Goal: Task Accomplishment & Management: Use online tool/utility

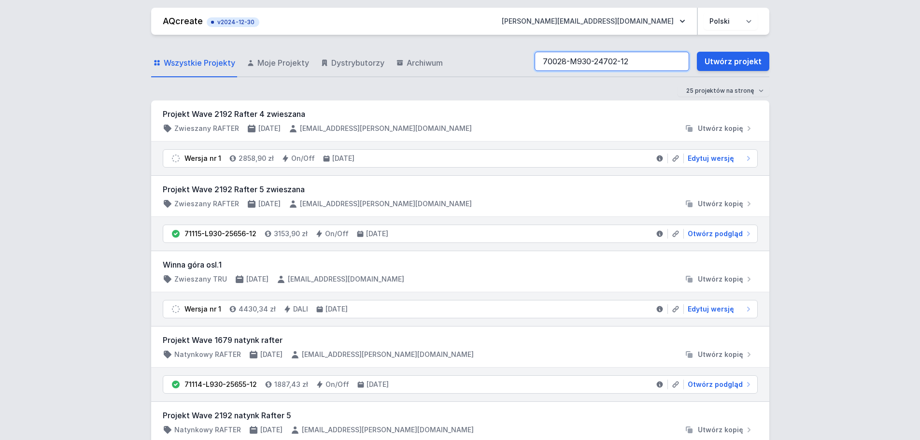
drag, startPoint x: 567, startPoint y: 62, endPoint x: 471, endPoint y: 59, distance: 95.7
click at [471, 59] on div "Wszystkie Projekty Moje Projekty Dystrybutorzy Archiwum 70028-M930-24702-12 Utw…" at bounding box center [460, 61] width 618 height 31
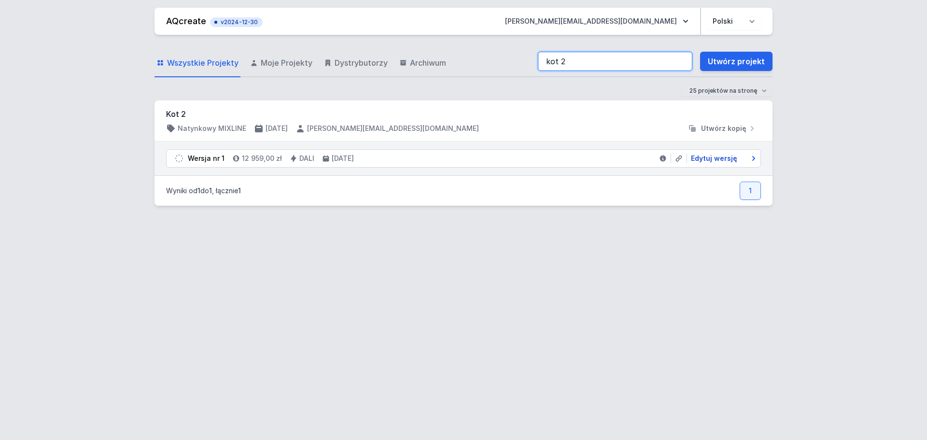
type input "kot 2"
click at [712, 160] on span "Edytuj wersję" at bounding box center [714, 159] width 46 height 10
select select "4"
select select "2"
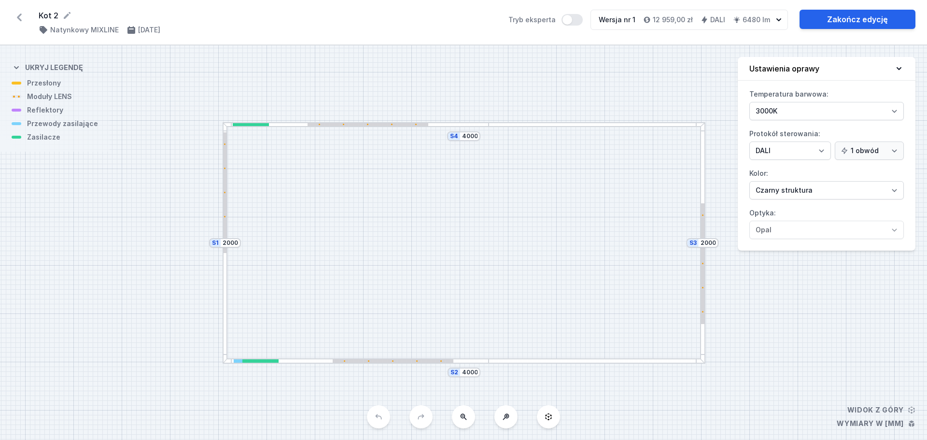
click at [441, 122] on div at bounding box center [356, 124] width 267 height 5
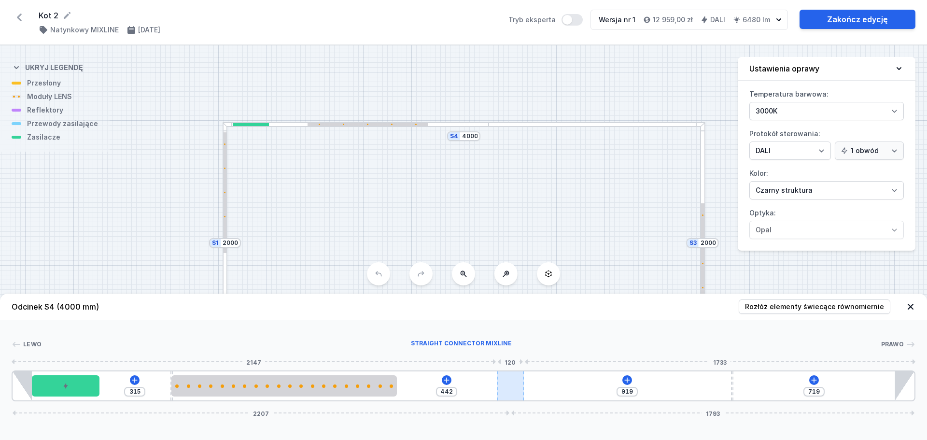
type input "352"
type input "809"
type input "362"
type input "799"
type input "375"
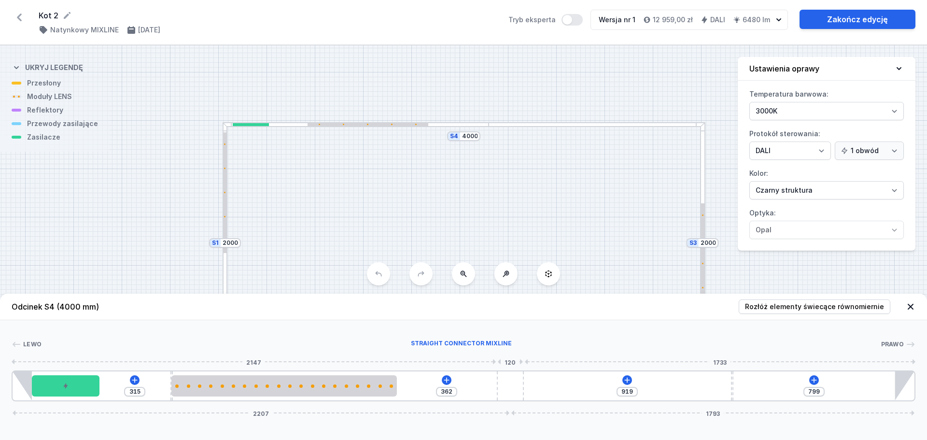
type input "786"
type input "385"
type input "776"
type input "391"
type input "770"
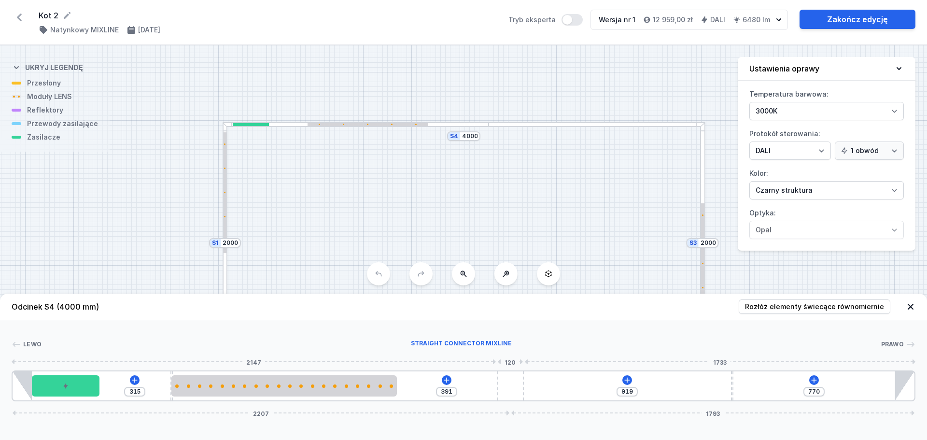
type input "408"
type input "753"
type input "419"
type input "742"
type input "434"
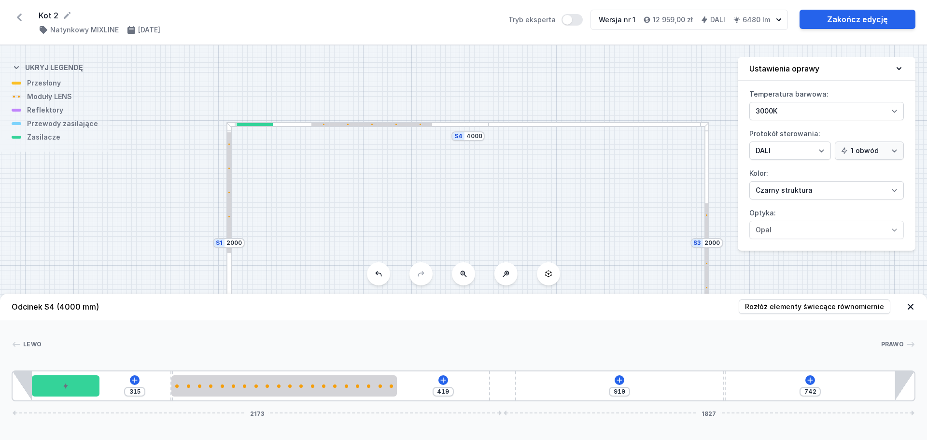
type input "727"
type input "442"
type input "719"
drag, startPoint x: 511, startPoint y: 379, endPoint x: 619, endPoint y: 391, distance: 108.9
click at [619, 391] on div "315 442 919 719 2207 1793" at bounding box center [464, 385] width 904 height 31
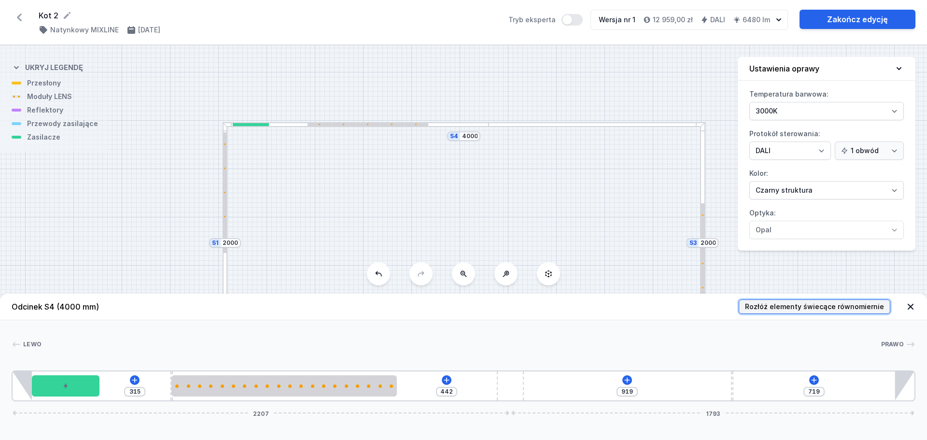
click at [769, 311] on span "Rozłóż elementy świecące równomiernie" at bounding box center [814, 307] width 139 height 10
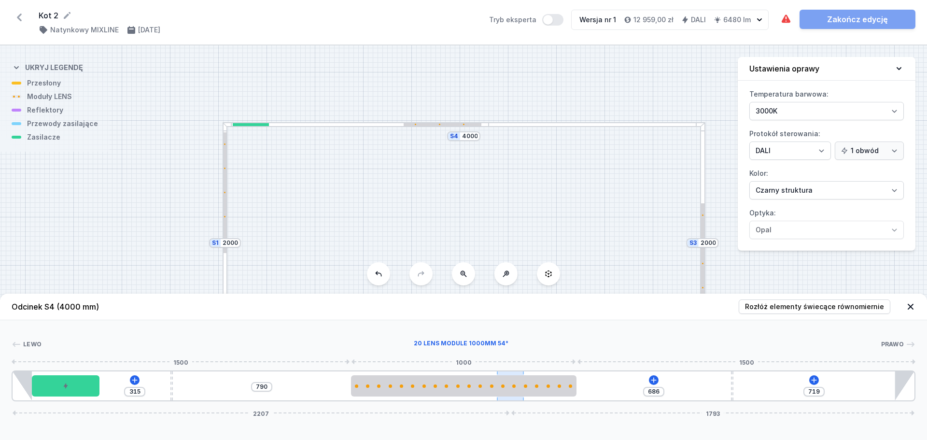
type input "919"
type input "437"
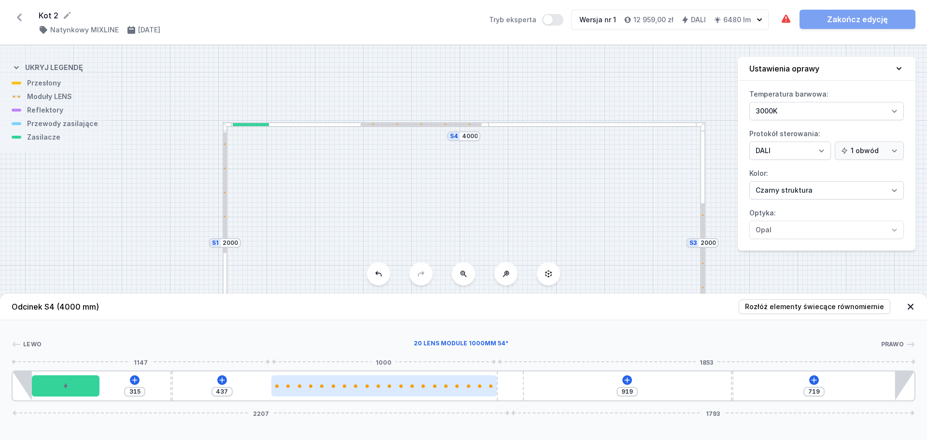
drag, startPoint x: 511, startPoint y: 385, endPoint x: 458, endPoint y: 380, distance: 52.9
click at [458, 380] on div at bounding box center [384, 385] width 226 height 21
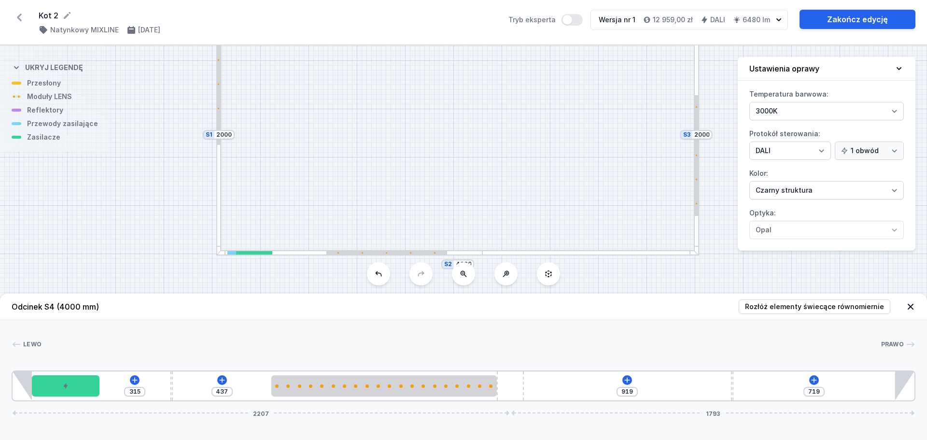
drag, startPoint x: 572, startPoint y: 183, endPoint x: 565, endPoint y: 74, distance: 108.9
click at [565, 74] on div "S4 4000 S3 2000 S2 4000 S1 2000" at bounding box center [463, 242] width 927 height 395
click at [516, 252] on div at bounding box center [590, 252] width 216 height 5
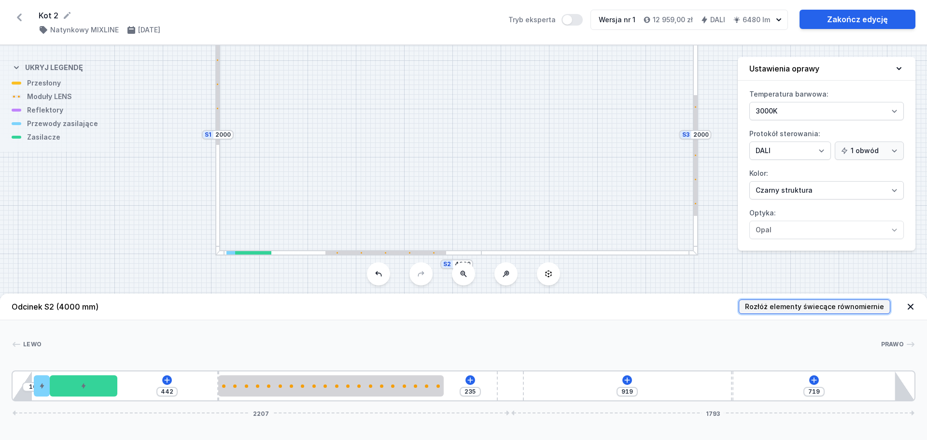
click at [802, 305] on span "Rozłóż elementy świecące równomiernie" at bounding box center [814, 307] width 139 height 10
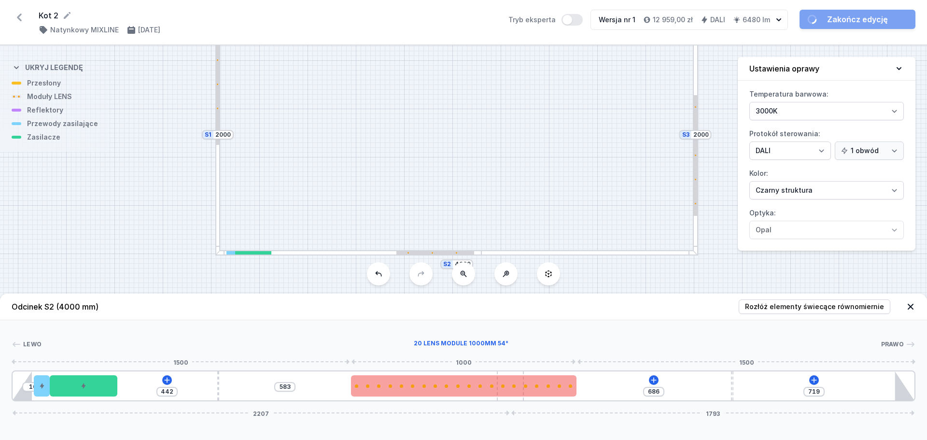
type input "919"
type input "230"
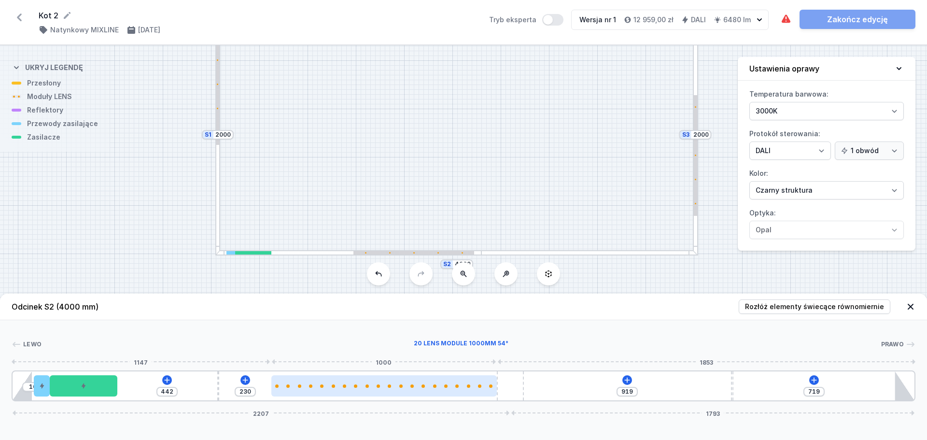
drag, startPoint x: 495, startPoint y: 385, endPoint x: 469, endPoint y: 382, distance: 26.7
click at [469, 382] on div at bounding box center [384, 385] width 226 height 21
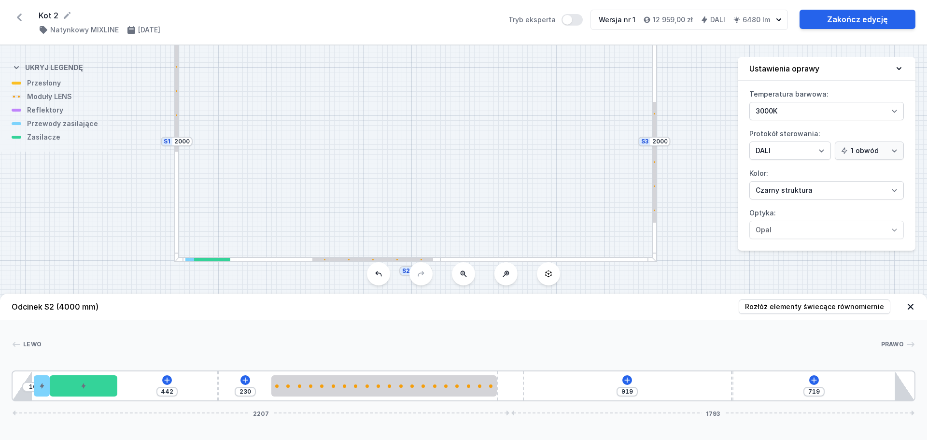
drag, startPoint x: 161, startPoint y: 223, endPoint x: 144, endPoint y: 253, distance: 34.4
click at [144, 253] on div "S4 4000 S3 2000 S2 4000 S1 2000" at bounding box center [463, 242] width 927 height 395
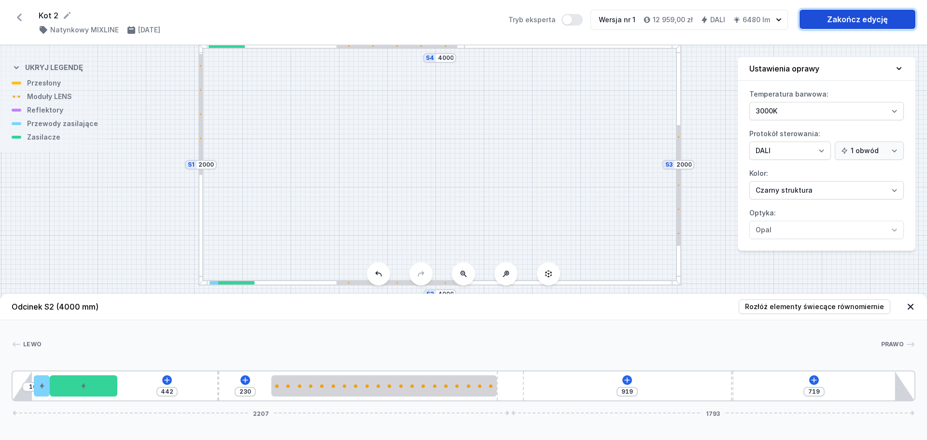
click at [850, 21] on link "Zakończ edycję" at bounding box center [858, 19] width 116 height 19
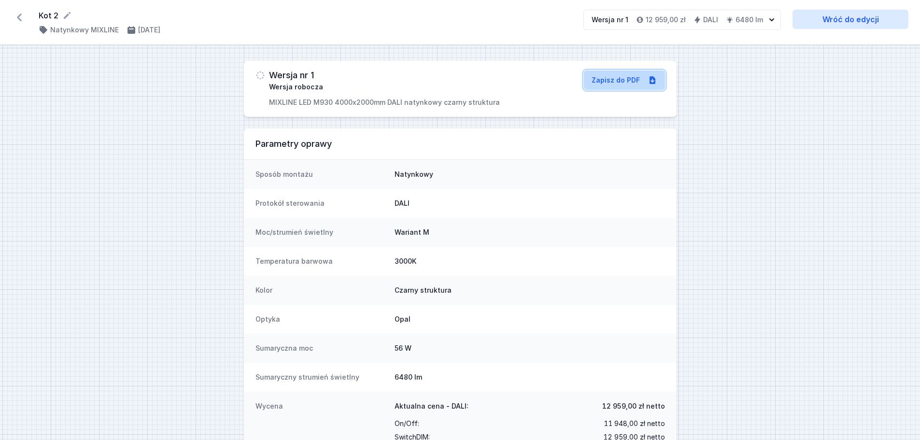
click at [624, 77] on link "Zapisz do PDF" at bounding box center [624, 80] width 81 height 19
select select "4"
select select "2"
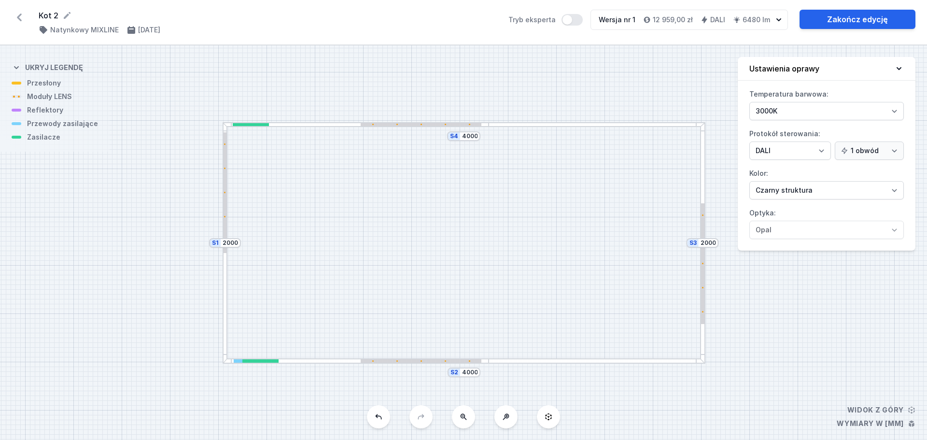
click at [704, 199] on div at bounding box center [702, 243] width 5 height 242
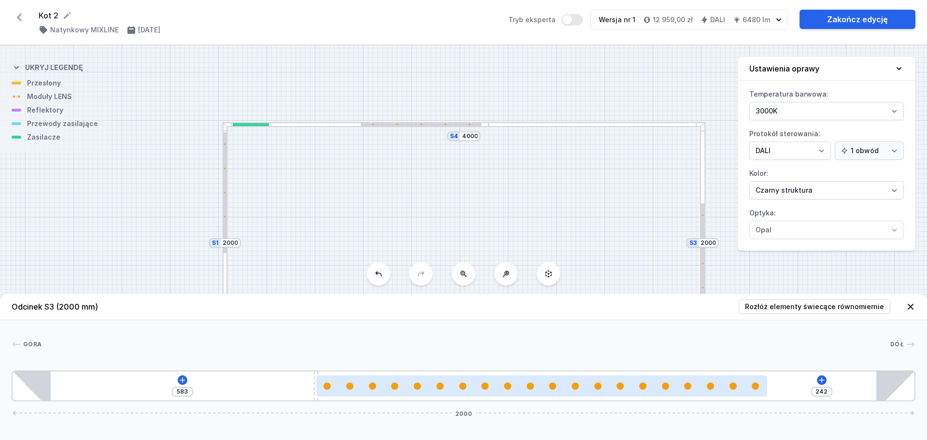
click at [565, 389] on div at bounding box center [541, 386] width 451 height 7
select select "2680"
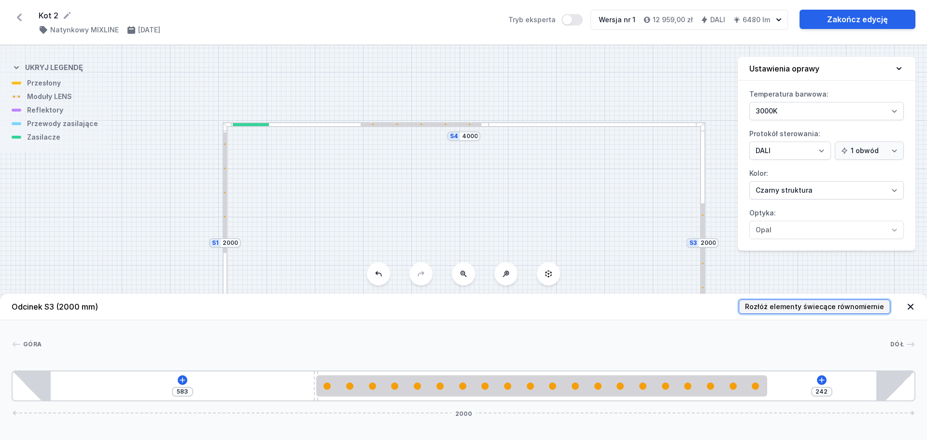
click at [819, 303] on span "Rozłóż elementy świecące równomiernie" at bounding box center [814, 307] width 139 height 10
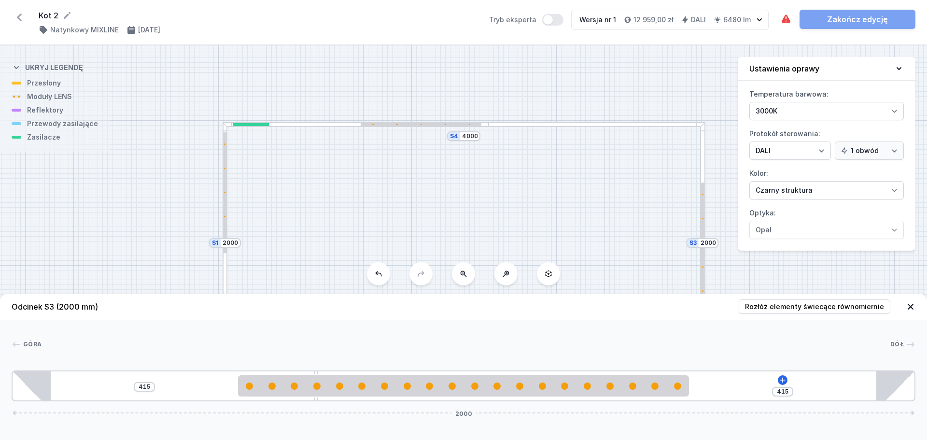
click at [227, 226] on div at bounding box center [225, 243] width 5 height 242
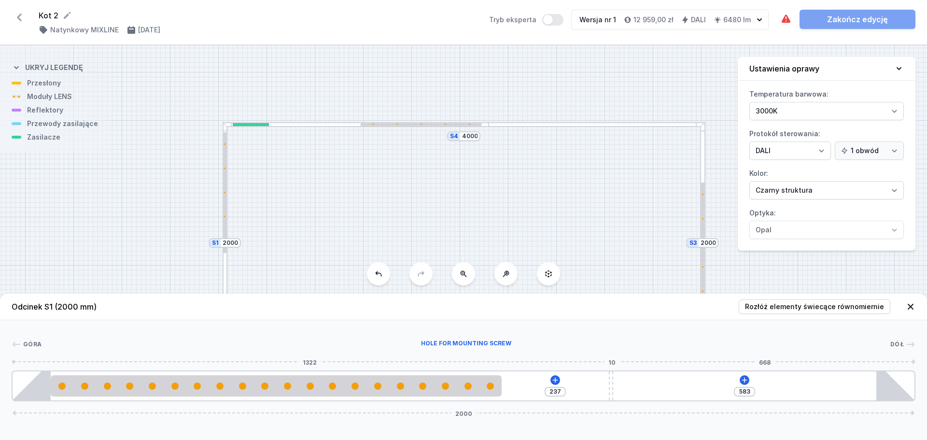
type input "594"
type input "226"
type input "590"
type input "230"
type input "583"
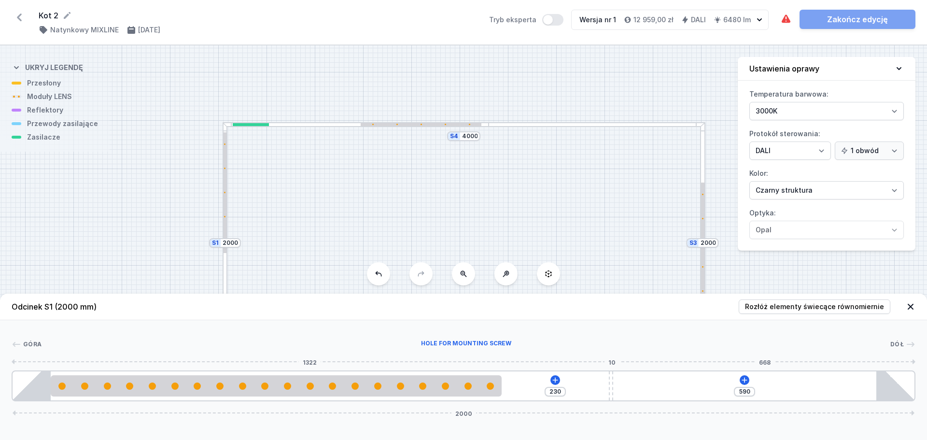
type input "237"
drag, startPoint x: 611, startPoint y: 387, endPoint x: 803, endPoint y: 383, distance: 192.8
click at [803, 383] on div "[PHONE_NUMBER]" at bounding box center [464, 385] width 904 height 31
click at [822, 310] on span "Rozłóż elementy świecące równomiernie" at bounding box center [814, 307] width 139 height 10
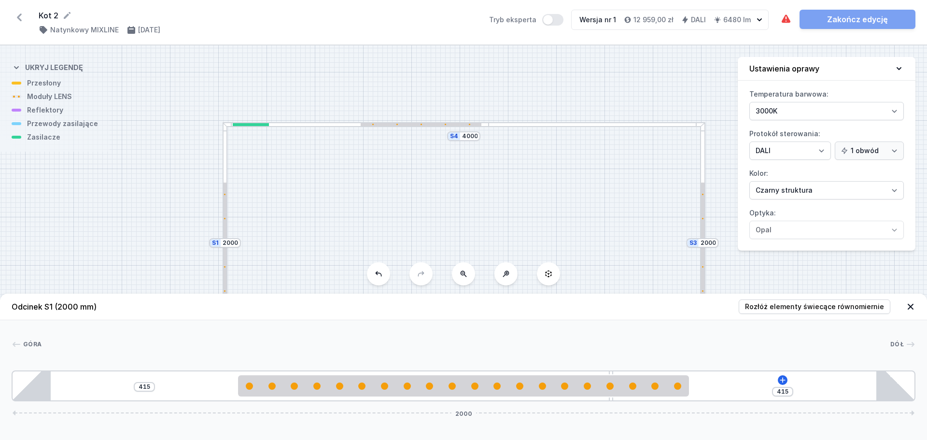
drag, startPoint x: 613, startPoint y: 374, endPoint x: 809, endPoint y: 379, distance: 195.7
click at [809, 379] on div "[PHONE_NUMBER]" at bounding box center [464, 385] width 904 height 31
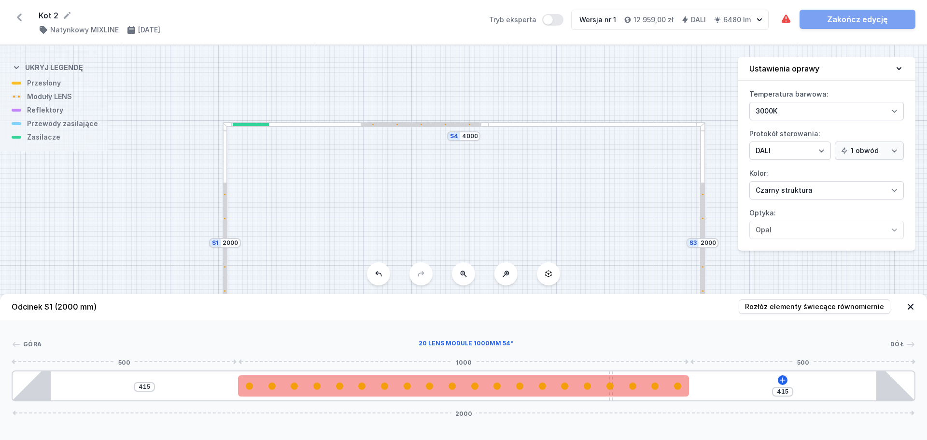
type input "401"
type input "429"
type input "405"
type input "425"
type input "406"
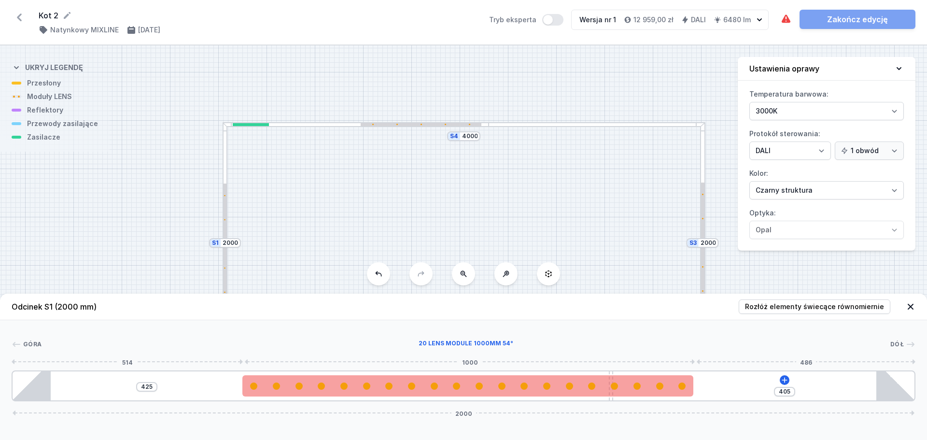
type input "424"
type input "411"
type input "419"
type input "421"
type input "409"
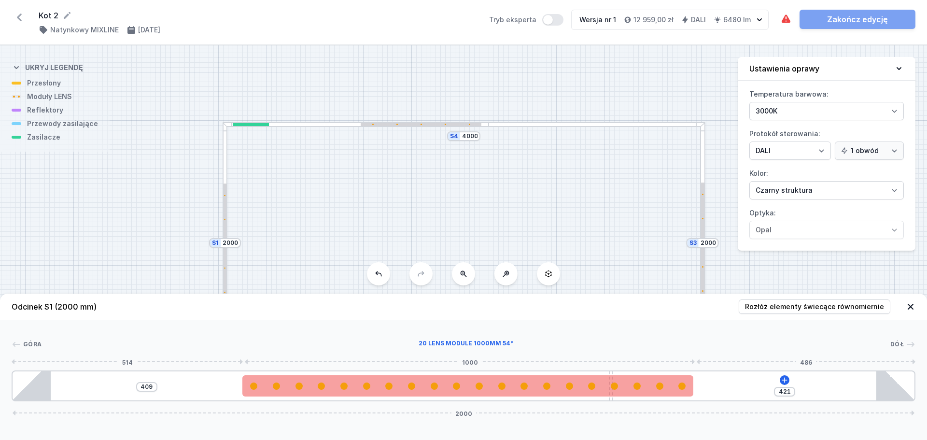
type input "433"
type input "397"
type input "450"
type input "380"
type input "470"
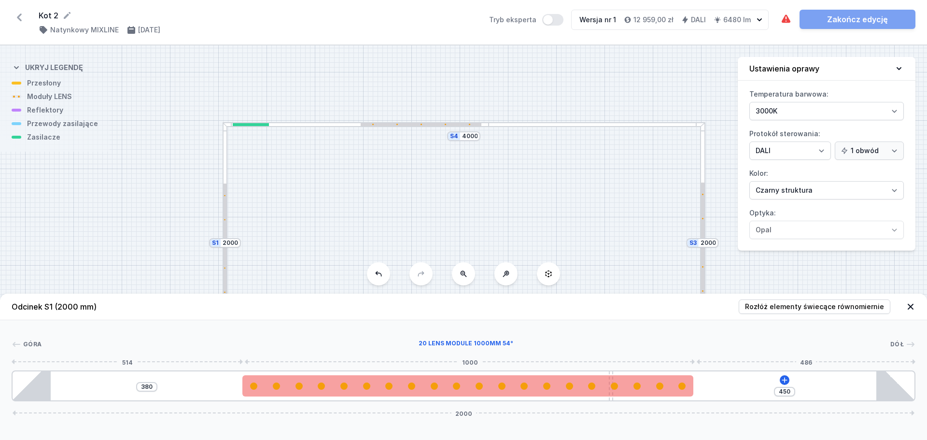
type input "360"
type input "490"
type input "340"
type input "583"
type input "242"
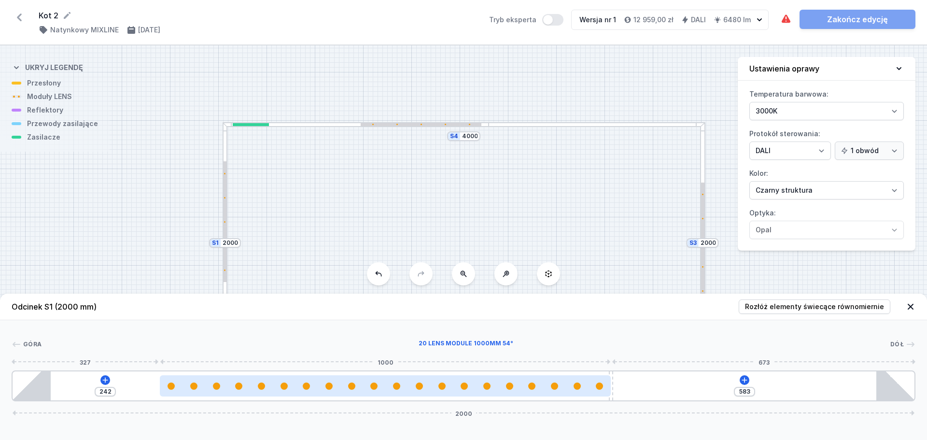
drag, startPoint x: 624, startPoint y: 390, endPoint x: 558, endPoint y: 383, distance: 66.1
click at [558, 383] on div at bounding box center [385, 385] width 451 height 21
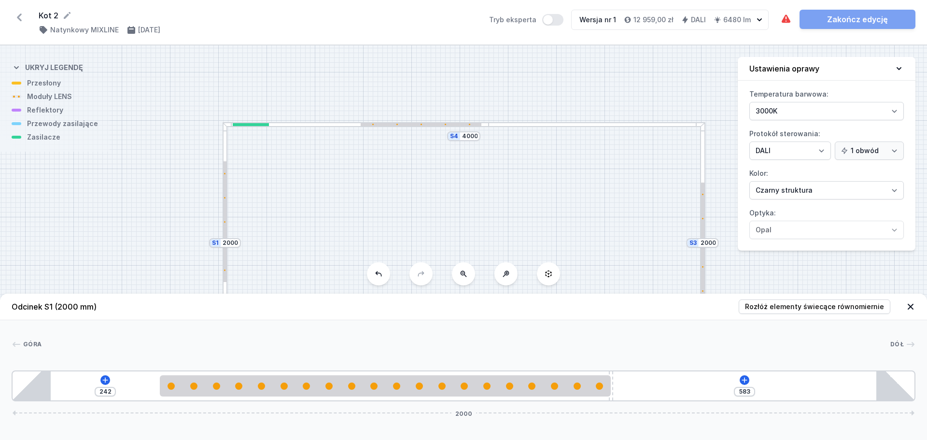
click at [593, 216] on div "S4 4000 S3 2000 S2 4000 S1 2000" at bounding box center [463, 242] width 927 height 395
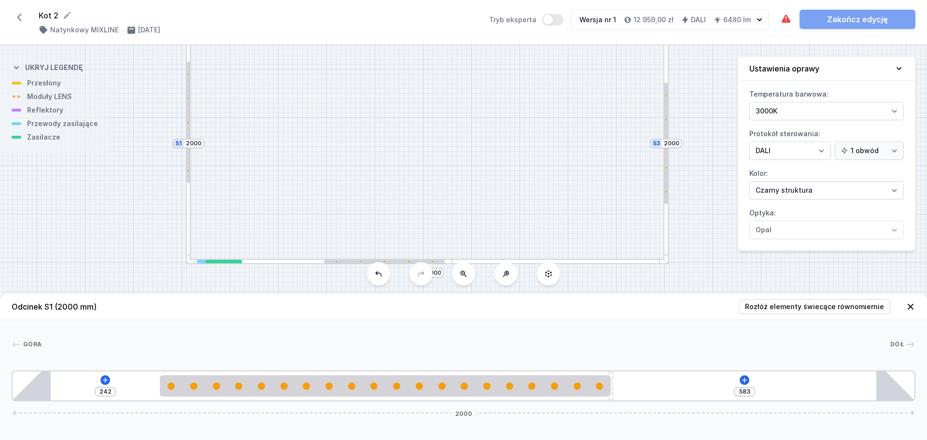
drag, startPoint x: 559, startPoint y: 161, endPoint x: 524, endPoint y: 48, distance: 118.5
click at [524, 48] on div "S4 4000 S3 2000 S2 4000 S1 2000" at bounding box center [463, 242] width 927 height 395
click at [499, 249] on div at bounding box center [561, 247] width 216 height 5
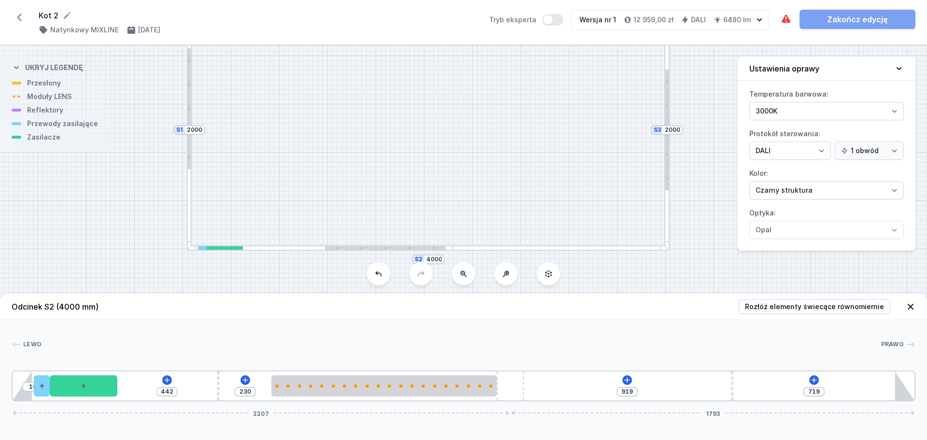
drag, startPoint x: 520, startPoint y: 383, endPoint x: 622, endPoint y: 390, distance: 102.7
click at [621, 390] on div "10 442 230 919 719 2207 1793" at bounding box center [464, 385] width 904 height 31
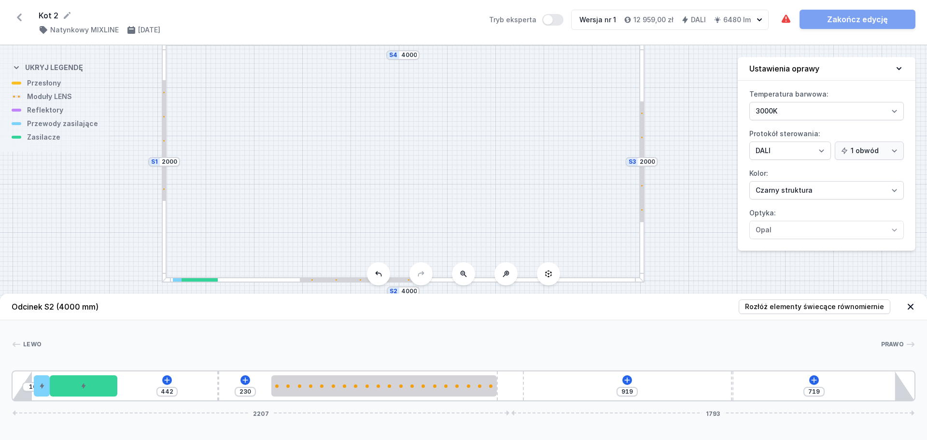
drag, startPoint x: 531, startPoint y: 185, endPoint x: 506, endPoint y: 217, distance: 40.6
click at [506, 217] on div "S4 4000 S3 2000 S2 4000 S1 2000" at bounding box center [463, 242] width 927 height 395
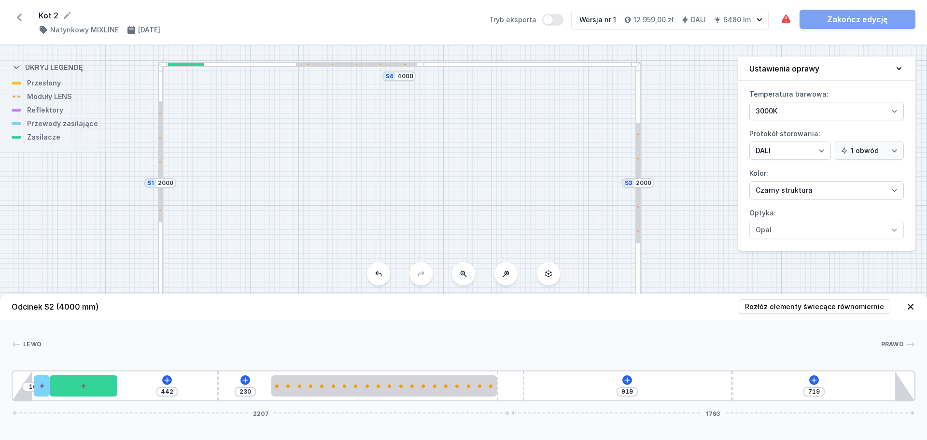
drag, startPoint x: 490, startPoint y: 181, endPoint x: 486, endPoint y: 202, distance: 21.6
click at [486, 202] on div "S4 4000 S3 2000 S2 4000 S1 2000" at bounding box center [463, 242] width 927 height 395
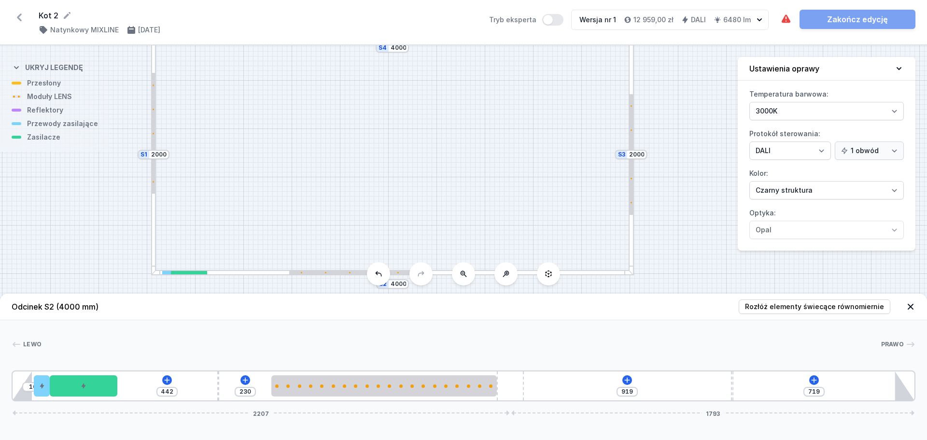
drag, startPoint x: 475, startPoint y: 180, endPoint x: 468, endPoint y: 152, distance: 29.3
click at [468, 152] on div "S4 4000 S3 2000 S2 4000 S1 2000" at bounding box center [463, 242] width 927 height 395
drag, startPoint x: 468, startPoint y: 152, endPoint x: 469, endPoint y: 160, distance: 8.7
click at [469, 160] on div "S4 4000 S3 2000 S2 4000 S1 2000" at bounding box center [463, 242] width 927 height 395
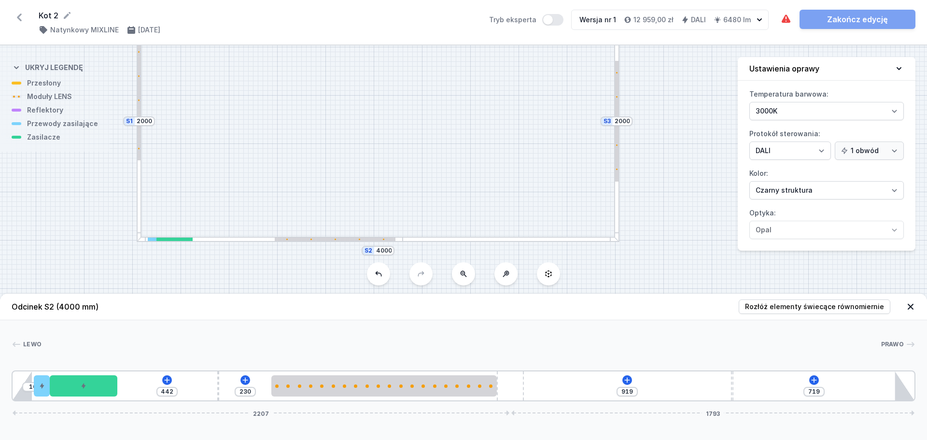
drag, startPoint x: 310, startPoint y: 190, endPoint x: 295, endPoint y: 150, distance: 42.8
click at [295, 150] on div "S4 4000 S3 2000 S2 4000 S1 2000" at bounding box center [463, 242] width 927 height 395
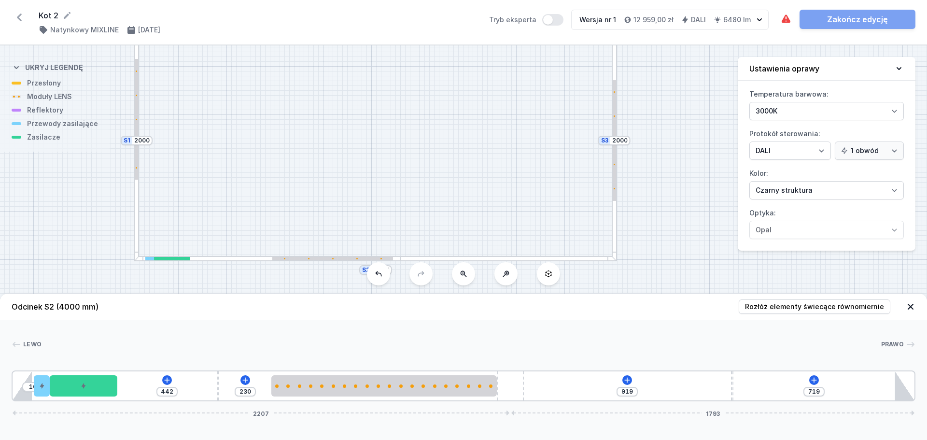
drag, startPoint x: 527, startPoint y: 166, endPoint x: 525, endPoint y: 185, distance: 19.5
click at [525, 185] on div "S4 4000 S3 2000 S2 4000 S1 2000" at bounding box center [463, 242] width 927 height 395
drag, startPoint x: 177, startPoint y: 156, endPoint x: 185, endPoint y: 149, distance: 11.0
click at [185, 149] on div "S4 4000 S3 2000 S2 4000 S1 2000" at bounding box center [463, 242] width 927 height 395
click at [146, 183] on div at bounding box center [144, 134] width 5 height 242
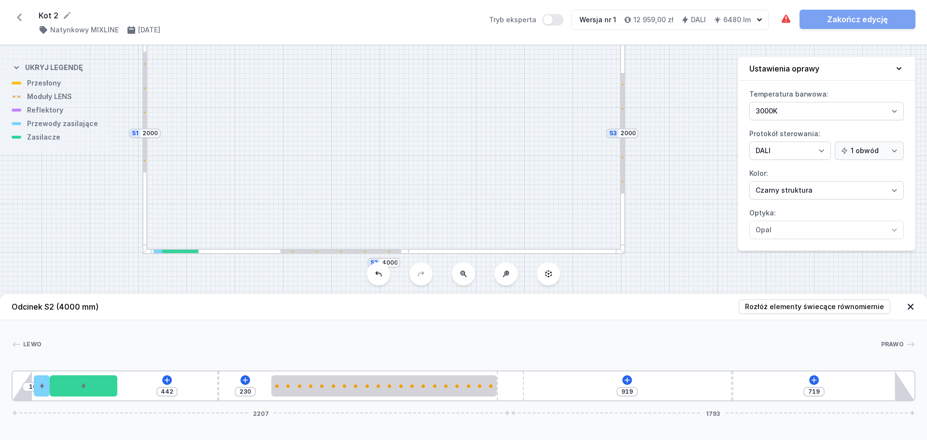
type input "583"
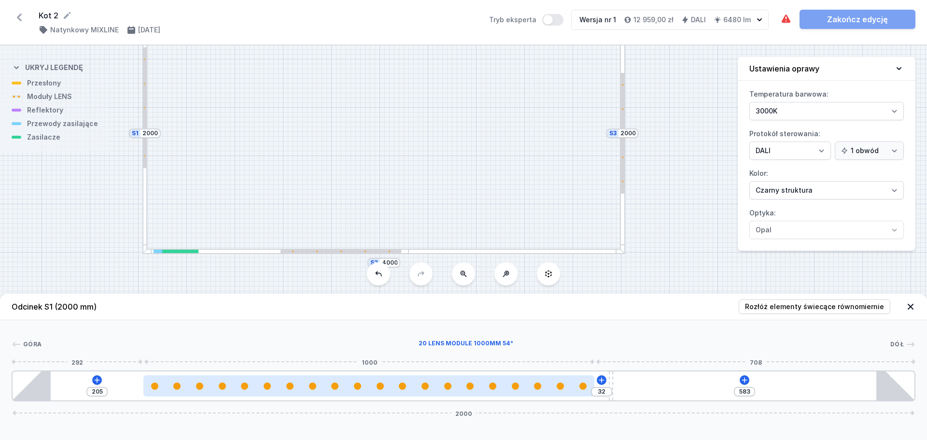
type input "204"
type input "33"
type input "203"
type input "34"
type input "204"
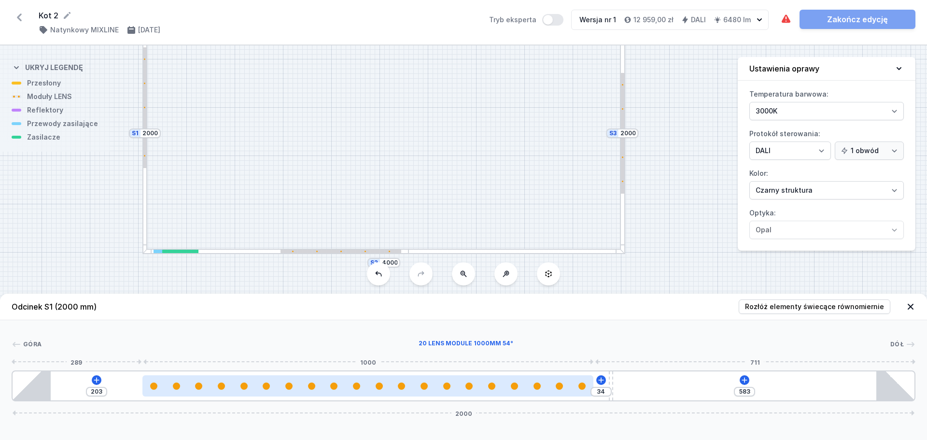
type input "33"
type input "206"
type input "31"
type input "207"
type input "30"
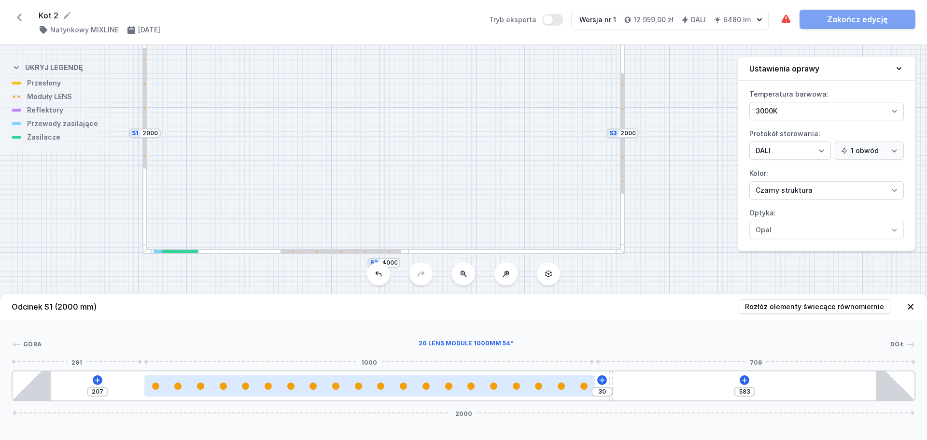
type input "209"
type input "28"
type input "212"
type input "25"
type input "215"
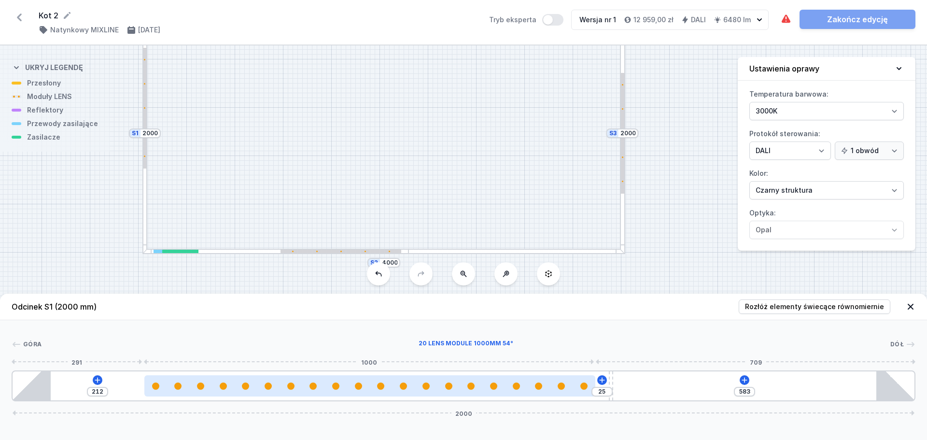
type input "22"
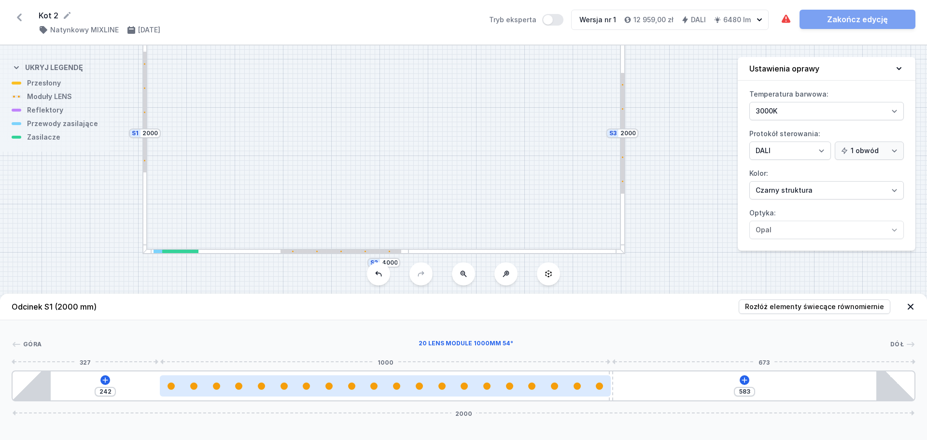
drag, startPoint x: 493, startPoint y: 393, endPoint x: 481, endPoint y: 386, distance: 13.6
click at [481, 386] on div at bounding box center [385, 385] width 451 height 21
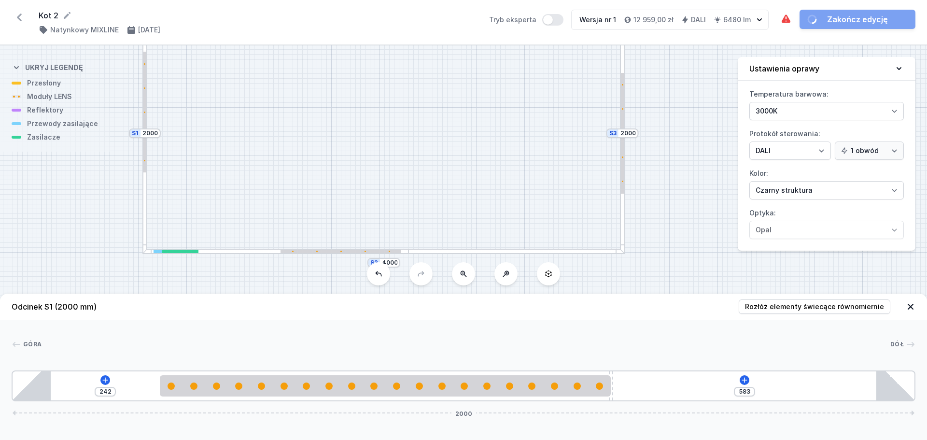
click at [499, 178] on div "S4 4000 S3 2000 S2 4000 S1 2000" at bounding box center [463, 242] width 927 height 395
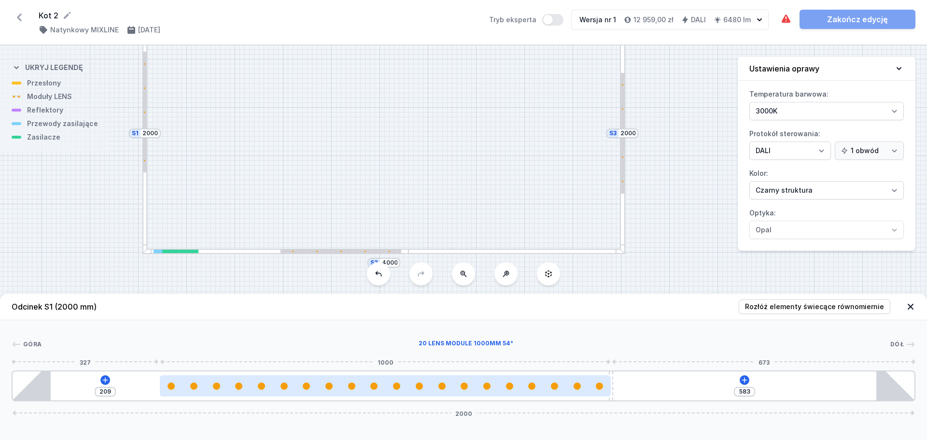
type input "208"
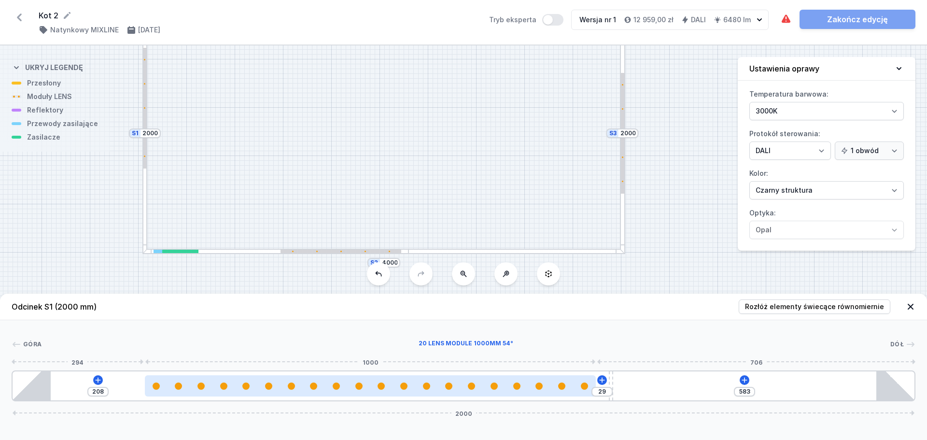
drag, startPoint x: 547, startPoint y: 388, endPoint x: 521, endPoint y: 390, distance: 25.7
click at [521, 390] on div at bounding box center [370, 385] width 451 height 21
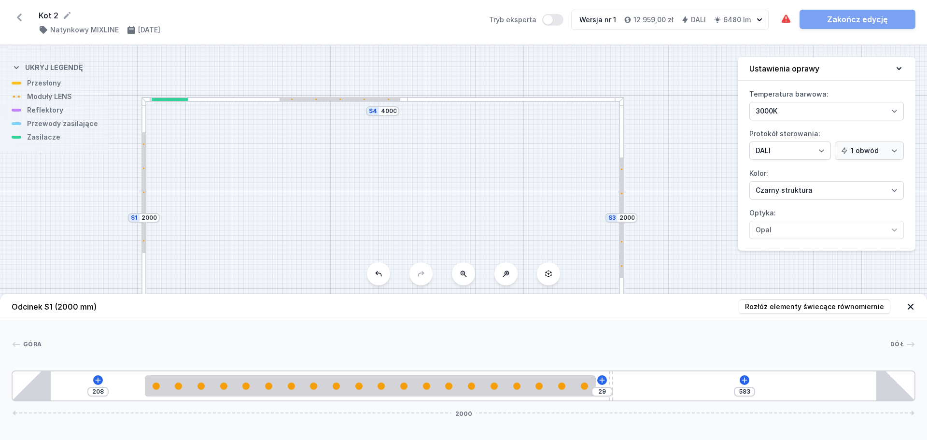
drag, startPoint x: 650, startPoint y: 119, endPoint x: 649, endPoint y: 203, distance: 84.5
click at [649, 203] on div "S4 4000 S3 2000 S2 4000 S1 2000" at bounding box center [463, 242] width 927 height 395
click at [485, 100] on div at bounding box center [516, 99] width 216 height 5
type input "719"
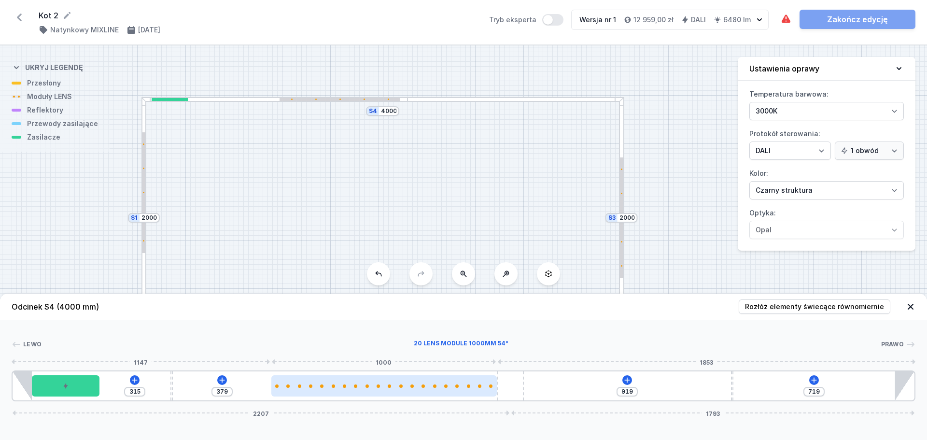
type input "377"
drag, startPoint x: 425, startPoint y: 383, endPoint x: 408, endPoint y: 385, distance: 16.5
click at [408, 385] on div at bounding box center [371, 385] width 226 height 21
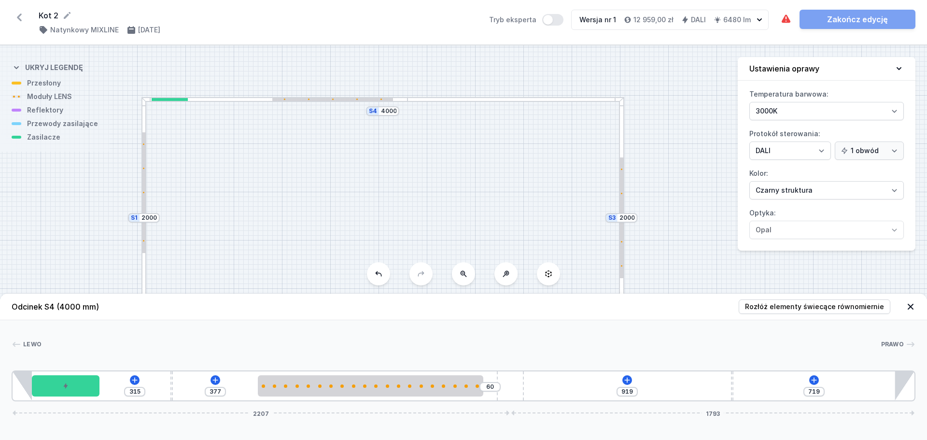
click at [622, 149] on div at bounding box center [621, 218] width 5 height 242
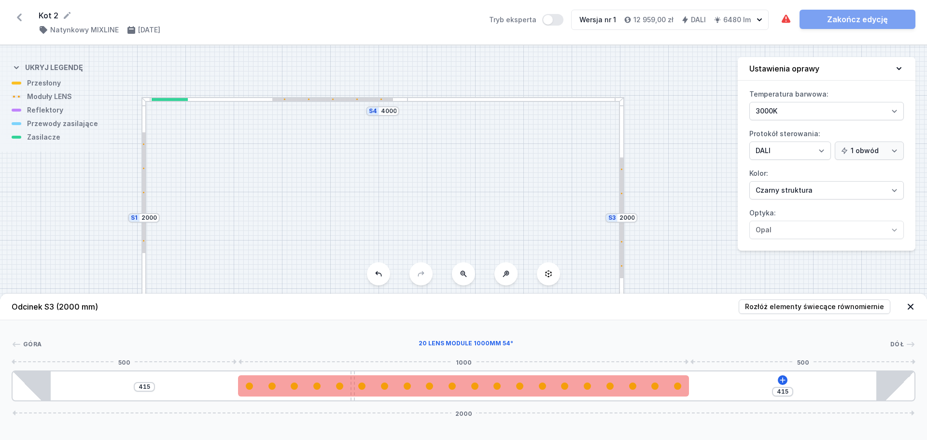
drag, startPoint x: 317, startPoint y: 373, endPoint x: 356, endPoint y: 378, distance: 39.0
click at [356, 378] on div "[PHONE_NUMBER]" at bounding box center [464, 385] width 904 height 31
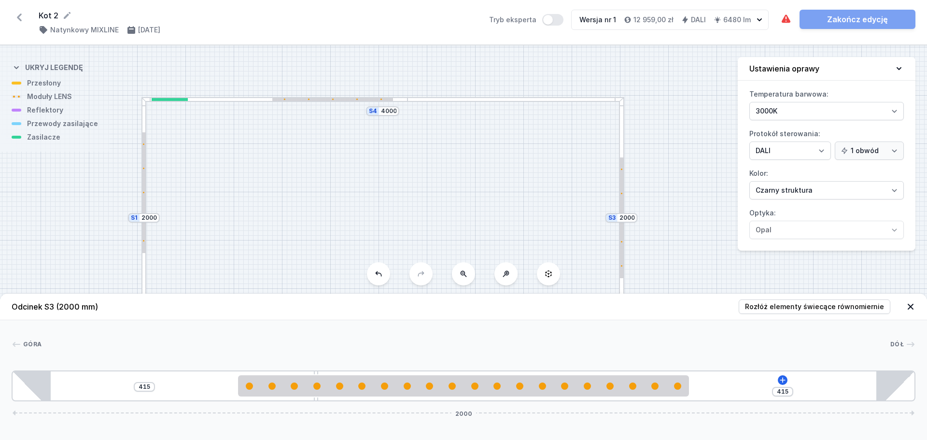
drag, startPoint x: 357, startPoint y: 371, endPoint x: 241, endPoint y: 373, distance: 116.9
click at [241, 373] on div "[PHONE_NUMBER]" at bounding box center [464, 385] width 904 height 31
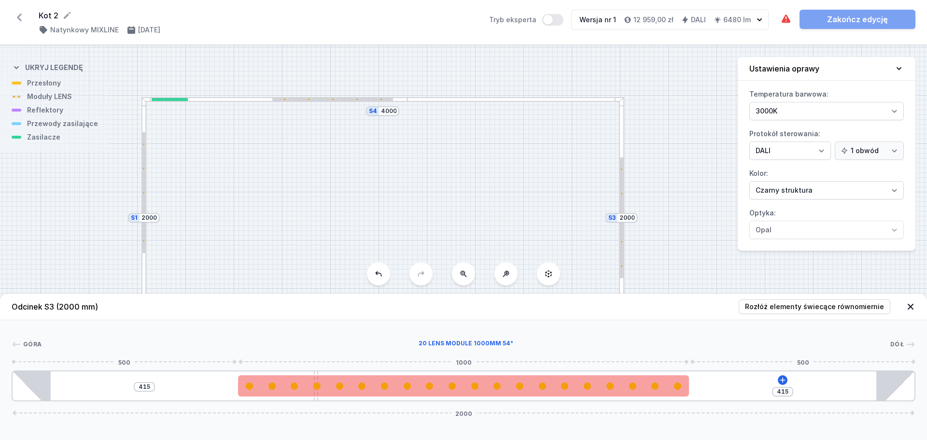
type input "396"
type input "434"
type input "387"
type input "443"
type input "374"
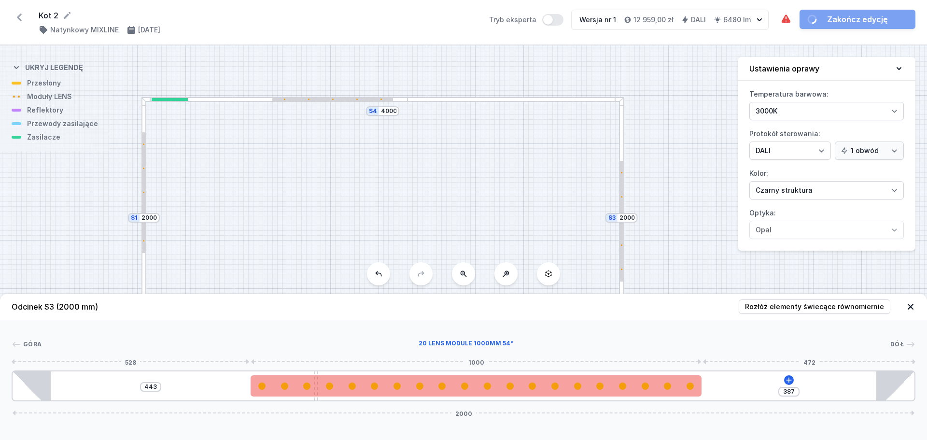
type input "456"
type input "356"
type input "474"
type input "340"
type input "490"
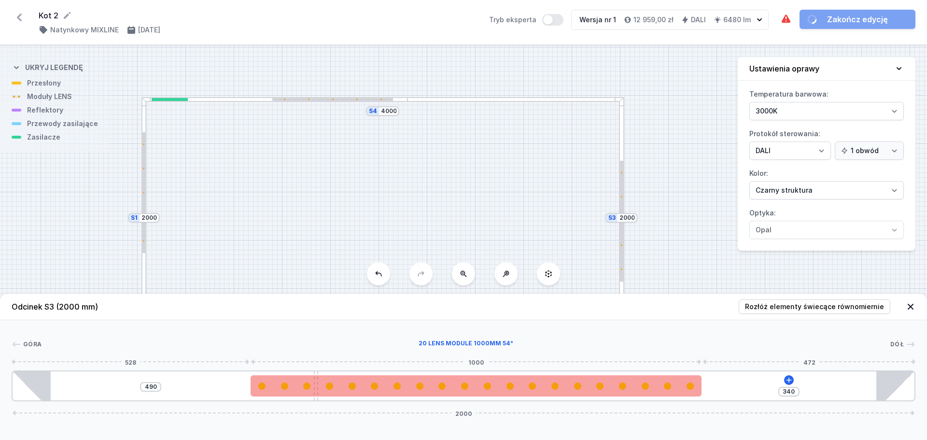
type input "328"
type input "502"
type input "319"
type input "511"
type input "312"
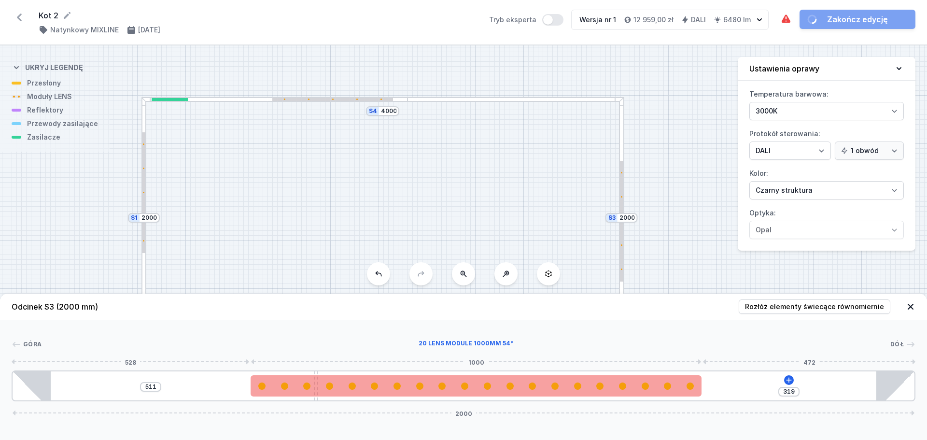
type input "518"
type input "307"
type input "523"
type input "300"
type input "530"
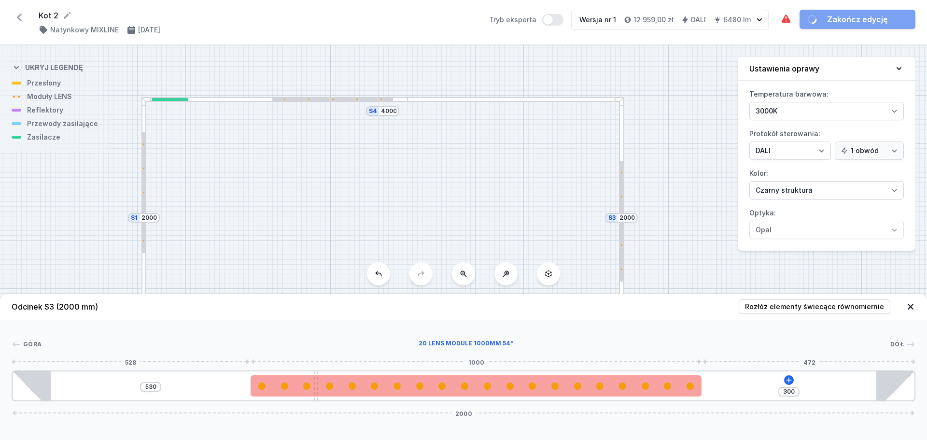
type input "296"
type input "534"
type input "288"
type input "542"
type input "242"
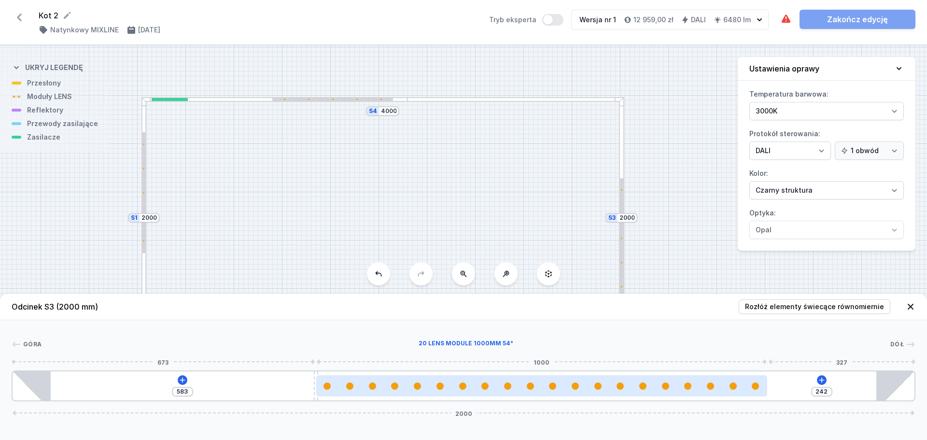
drag, startPoint x: 364, startPoint y: 387, endPoint x: 450, endPoint y: 389, distance: 86.5
click at [450, 389] on div at bounding box center [541, 386] width 451 height 7
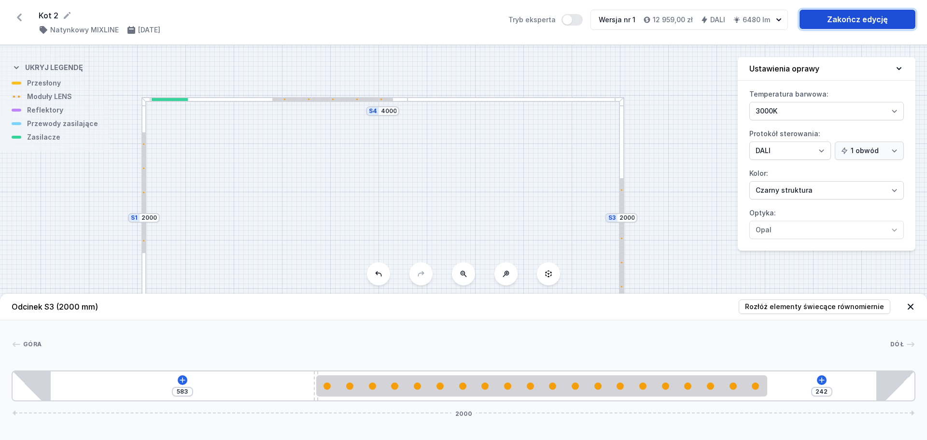
click at [859, 16] on link "Zakończ edycję" at bounding box center [858, 19] width 116 height 19
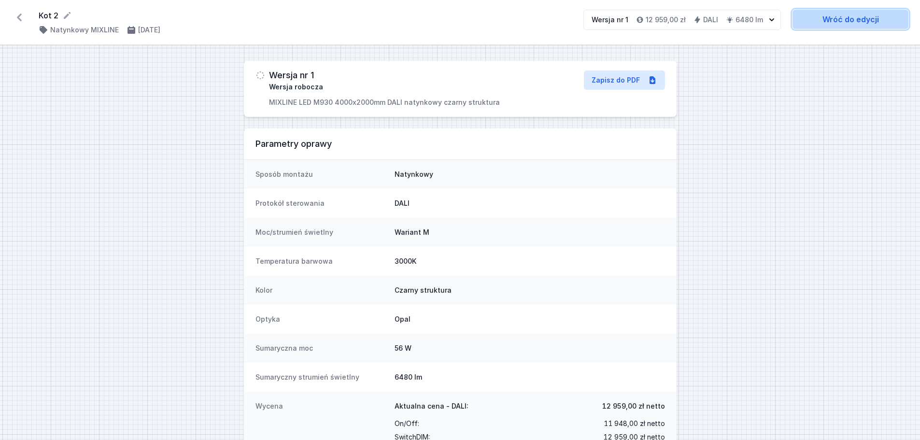
click at [819, 19] on link "Wróć do edycji" at bounding box center [851, 19] width 116 height 19
select select "4"
select select "2"
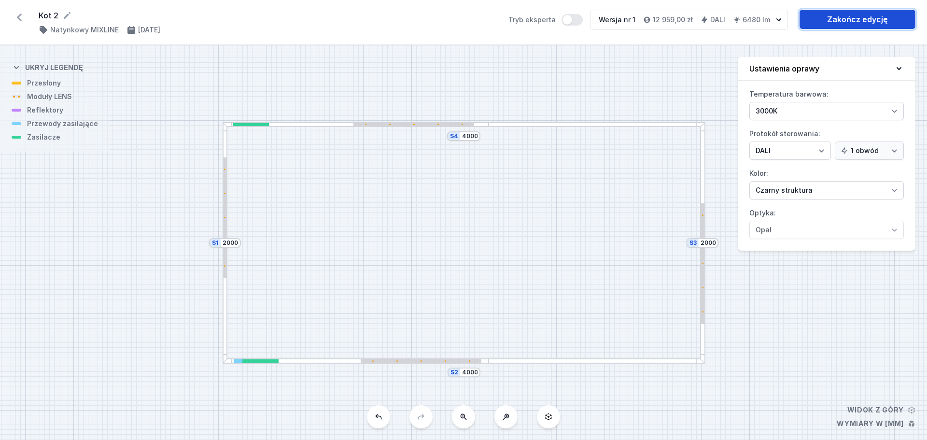
click at [853, 23] on link "Zakończ edycję" at bounding box center [858, 19] width 116 height 19
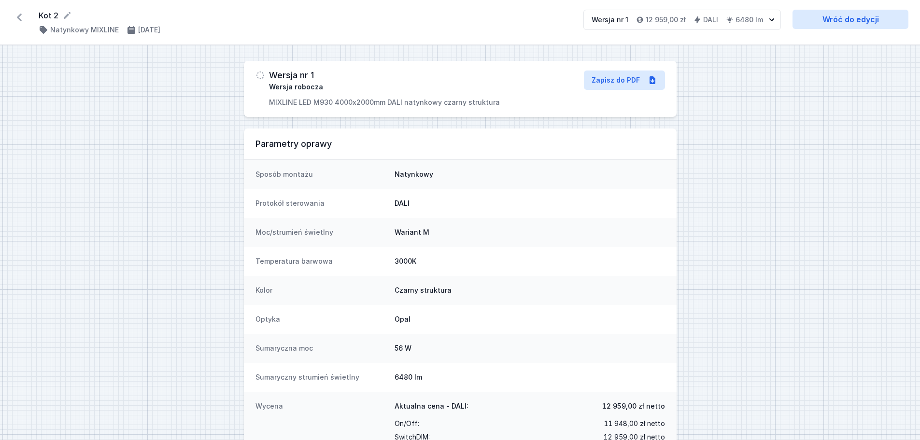
click at [20, 11] on icon at bounding box center [19, 17] width 15 height 15
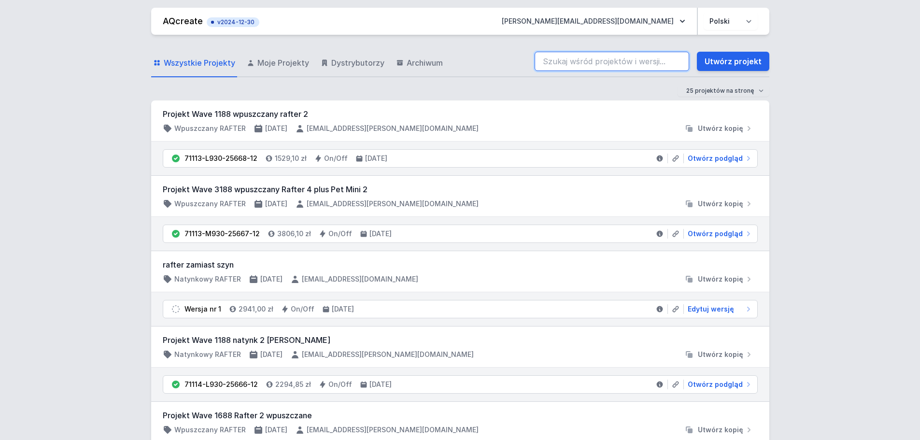
click at [588, 63] on input "search" at bounding box center [612, 61] width 155 height 19
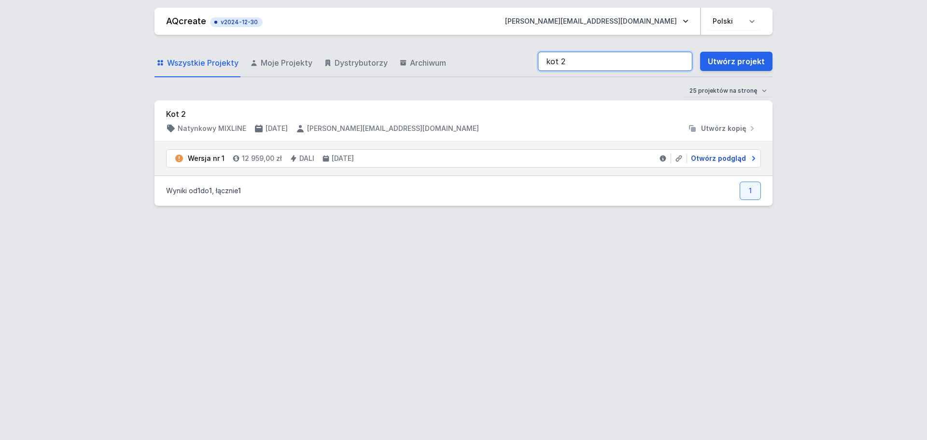
type input "kot 2"
click at [709, 156] on span "Otwórz podgląd" at bounding box center [718, 159] width 55 height 10
select select "4"
select select "2"
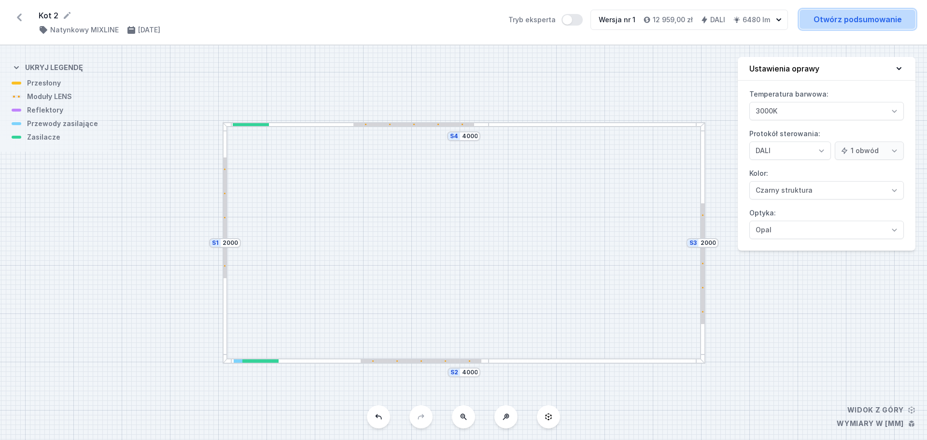
click at [851, 21] on link "Otwórz podsumowanie" at bounding box center [858, 19] width 116 height 19
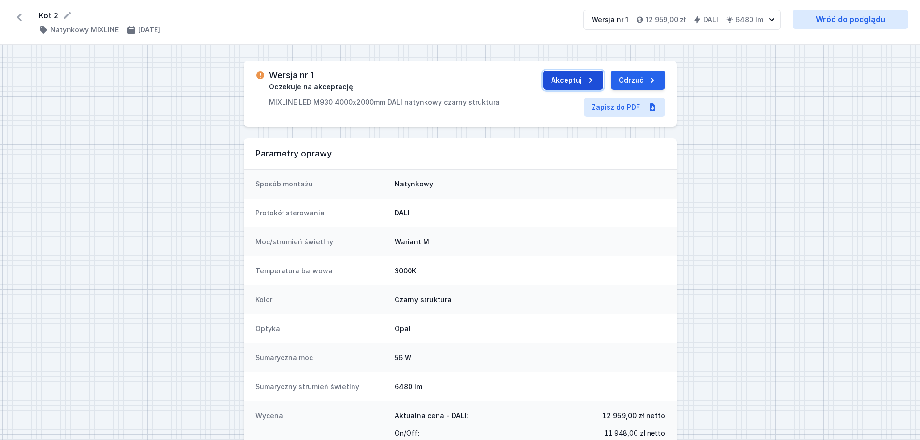
click at [577, 73] on button "Akceptuj" at bounding box center [573, 80] width 60 height 19
click at [625, 80] on button "Wyślij do ERP" at bounding box center [628, 80] width 74 height 19
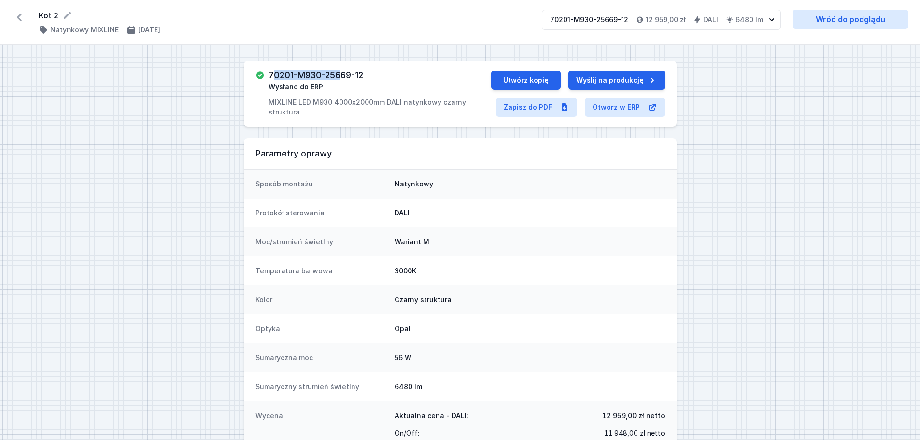
drag, startPoint x: 271, startPoint y: 73, endPoint x: 344, endPoint y: 70, distance: 72.5
click at [344, 70] on div "70201-M930-25669-12 Wysłano do ERP MIXLINE LED M930 4000x2000mm DALI natynkowy …" at bounding box center [460, 94] width 433 height 66
click at [410, 80] on div "70201-M930-25669-12 Wysłano do ERP MIXLINE LED M930 4000x2000mm DALI natynkowy …" at bounding box center [380, 94] width 223 height 46
drag, startPoint x: 270, startPoint y: 101, endPoint x: 492, endPoint y: 100, distance: 222.7
click at [491, 100] on p "MIXLINE LED M930 4000x2000mm DALI natynkowy czarny struktura" at bounding box center [380, 107] width 223 height 19
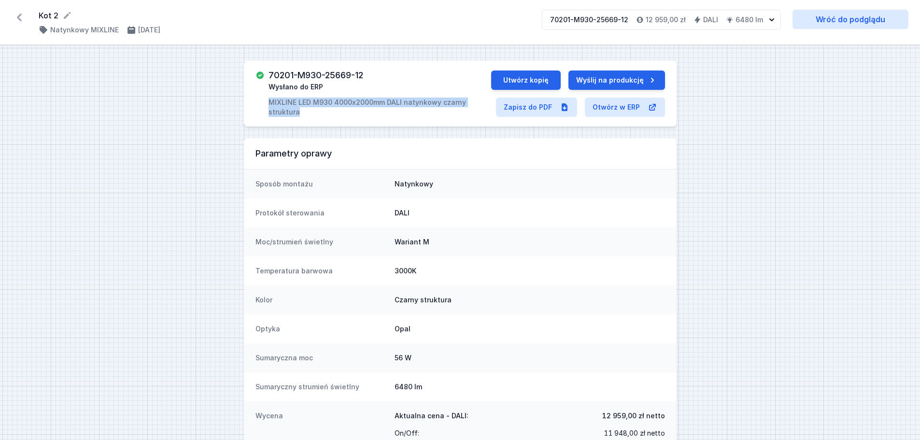
copy p "MIXLINE LED M930 4000x2000mm DALI natynkowy czarny struktura"
click at [524, 104] on link "Zapisz do PDF" at bounding box center [536, 107] width 81 height 19
drag, startPoint x: 270, startPoint y: 73, endPoint x: 366, endPoint y: 67, distance: 95.8
click at [366, 67] on div "70201-M930-25669-12 Wysłano do ERP MIXLINE LED M930 4000x2000mm DALI natynkowy …" at bounding box center [460, 94] width 433 height 66
copy h3 "70201-M930-25669-12"
